Goal: Find specific page/section: Find specific page/section

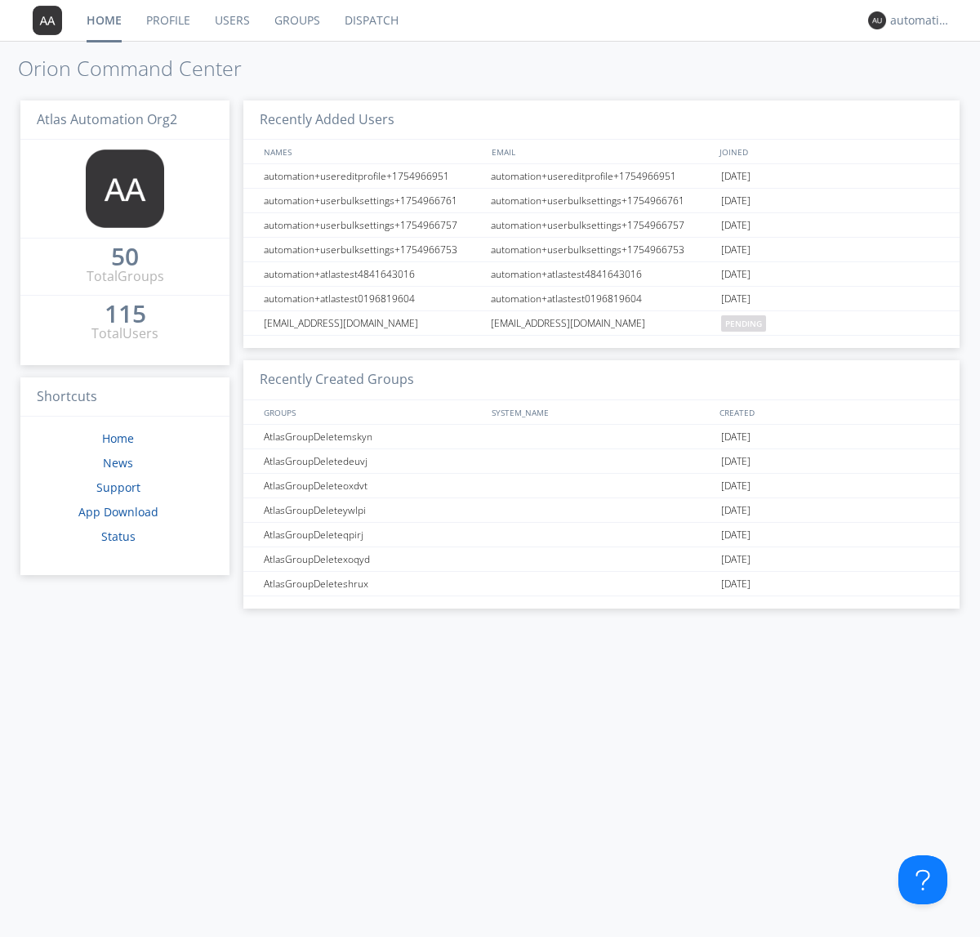
click at [370, 20] on link "Dispatch" at bounding box center [372, 20] width 78 height 41
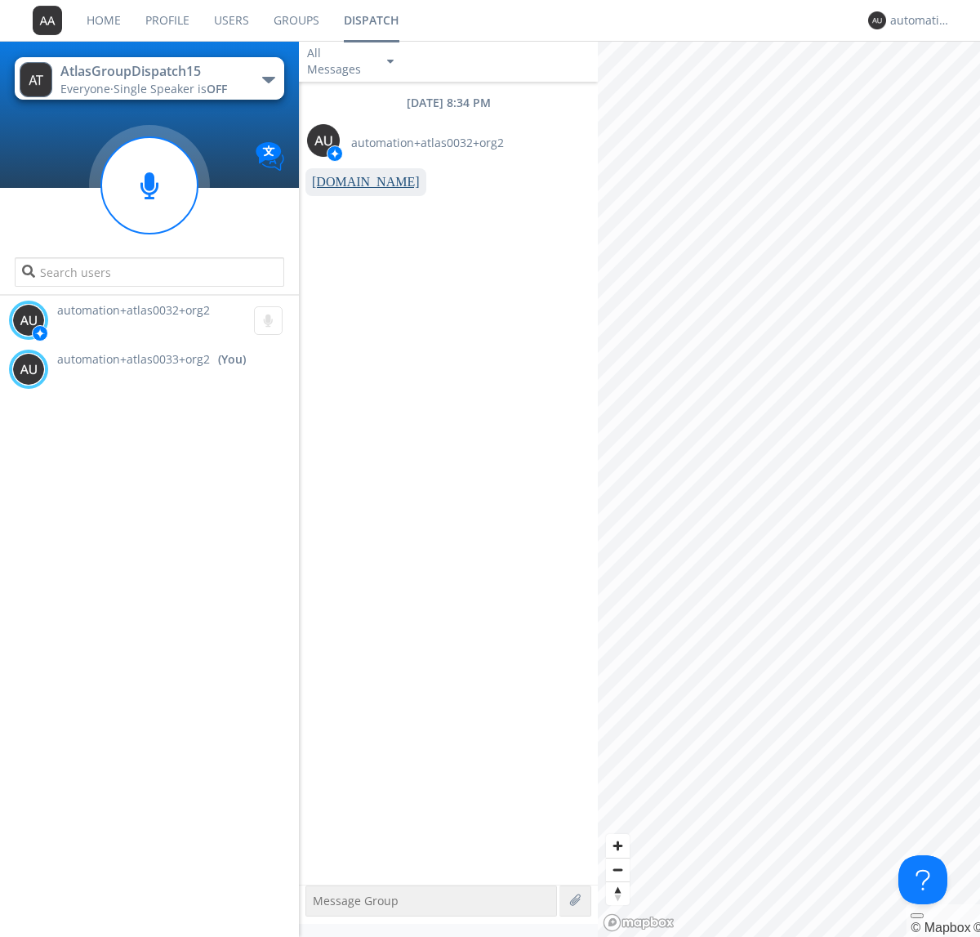
click at [358, 182] on link "[DOMAIN_NAME]" at bounding box center [366, 182] width 108 height 14
type textarea "[URL][DOMAIN_NAME]"
click at [917, 20] on div "automation+atlas0033+org2" at bounding box center [921, 20] width 61 height 16
